Goal: Task Accomplishment & Management: Complete application form

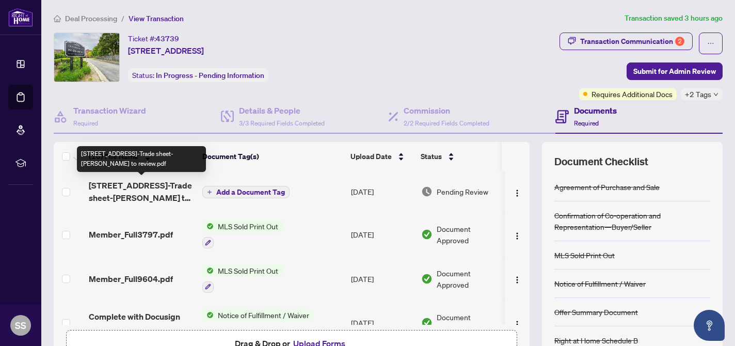
click at [154, 187] on span "[STREET_ADDRESS]-Trade sheet-[PERSON_NAME] to review.pdf" at bounding box center [141, 191] width 105 height 25
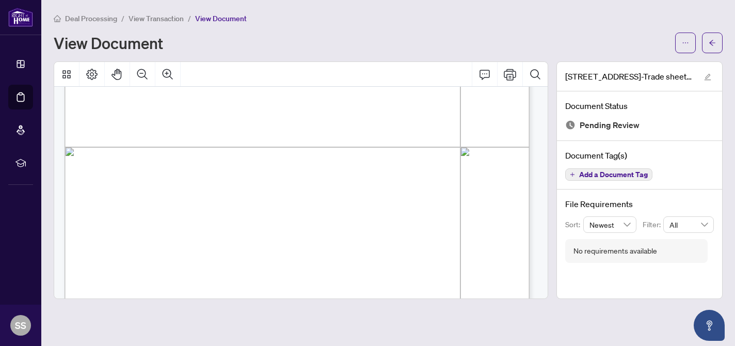
scroll to position [358, 0]
click at [509, 74] on icon "Print" at bounding box center [510, 74] width 12 height 12
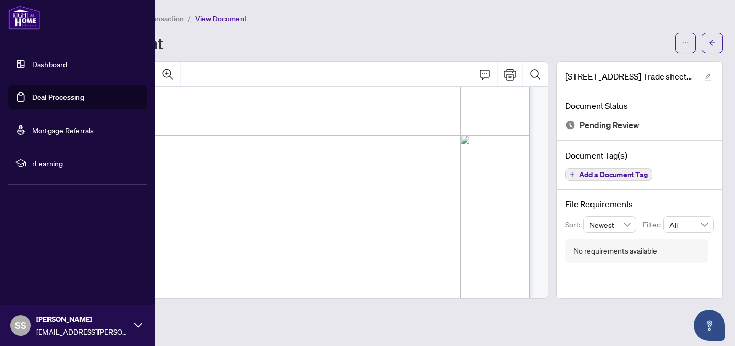
click at [40, 96] on link "Deal Processing" at bounding box center [58, 96] width 52 height 9
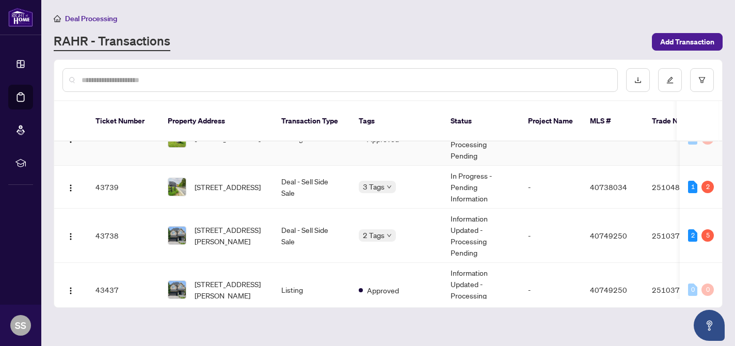
scroll to position [269, 0]
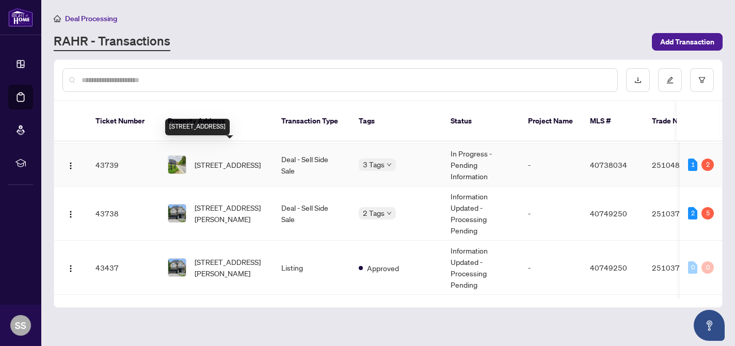
click at [238, 159] on span "[STREET_ADDRESS]" at bounding box center [228, 164] width 66 height 11
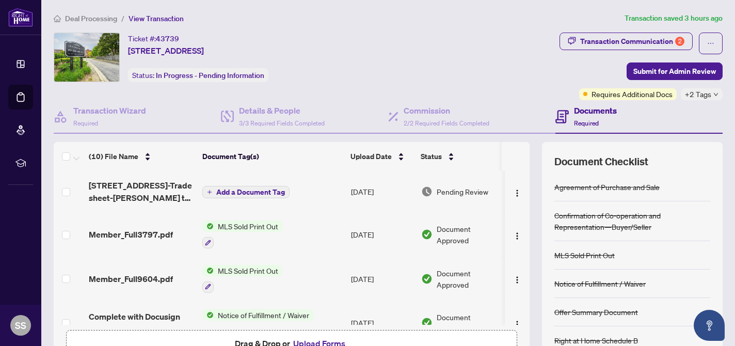
click at [309, 342] on button "Upload Forms" at bounding box center [319, 342] width 58 height 13
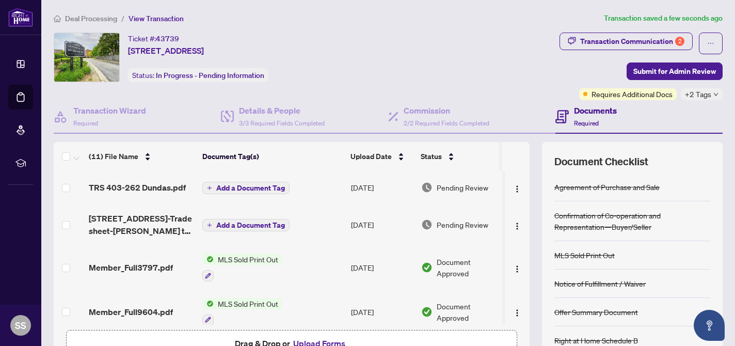
click at [241, 188] on span "Add a Document Tag" at bounding box center [250, 187] width 69 height 7
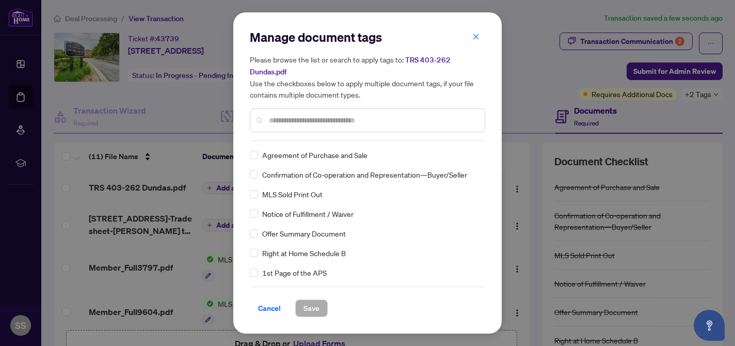
click at [286, 119] on input "text" at bounding box center [372, 120] width 207 height 11
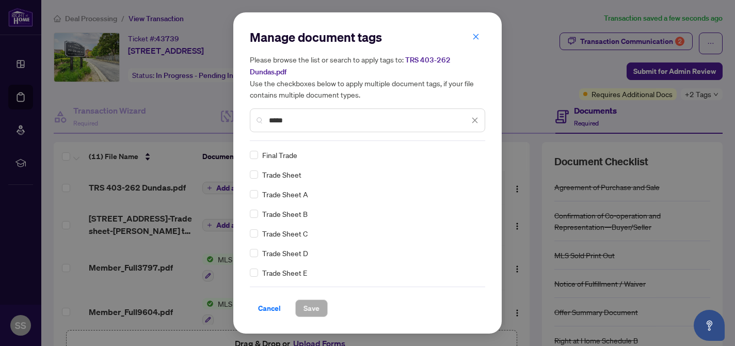
type input "*****"
click at [315, 305] on span "Save" at bounding box center [311, 308] width 16 height 17
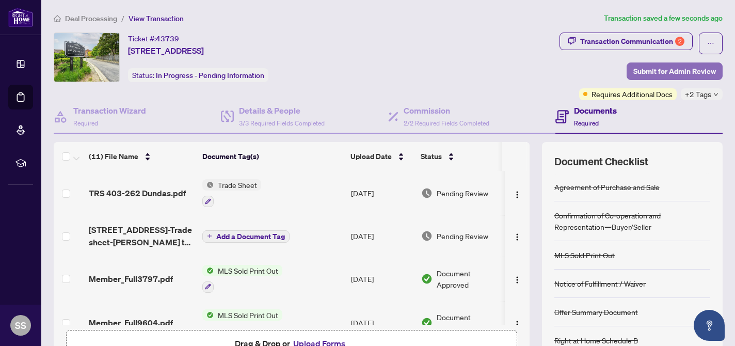
click at [642, 71] on span "Submit for Admin Review" at bounding box center [674, 71] width 83 height 17
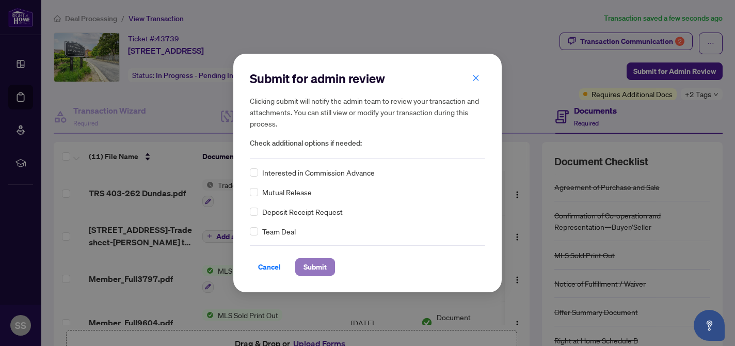
click at [316, 261] on span "Submit" at bounding box center [314, 266] width 23 height 17
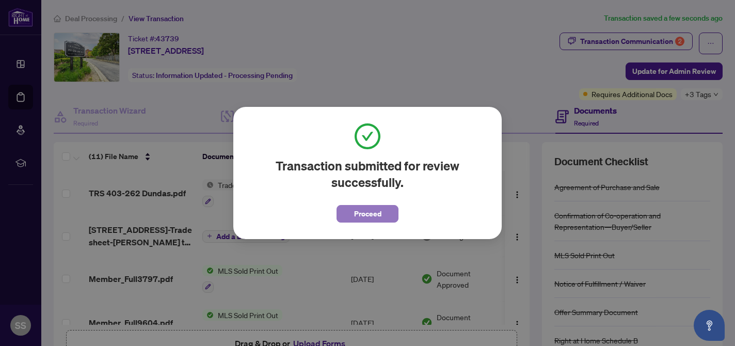
click at [377, 217] on span "Proceed" at bounding box center [367, 213] width 27 height 17
